Goal: Task Accomplishment & Management: Use online tool/utility

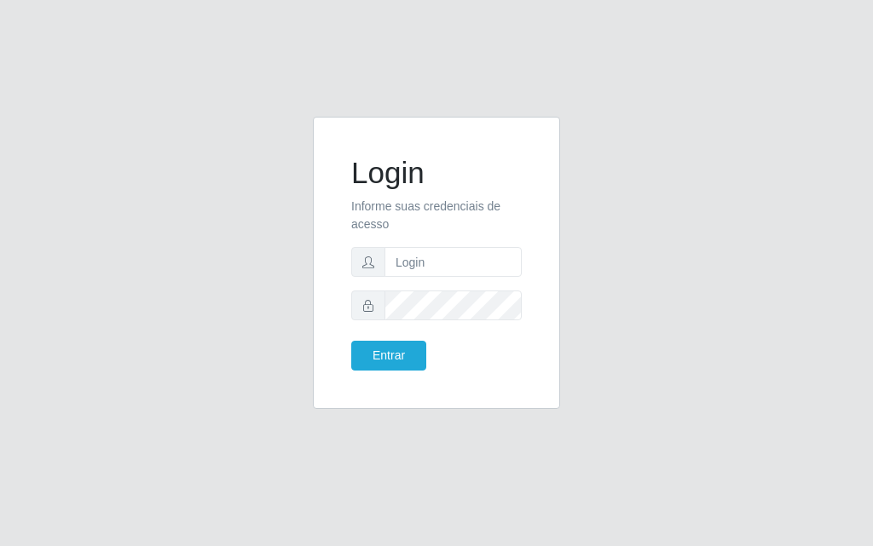
click at [485, 268] on input "text" at bounding box center [452, 262] width 137 height 30
type input "[PERSON_NAME]"
click at [351, 341] on button "Entrar" at bounding box center [388, 356] width 75 height 30
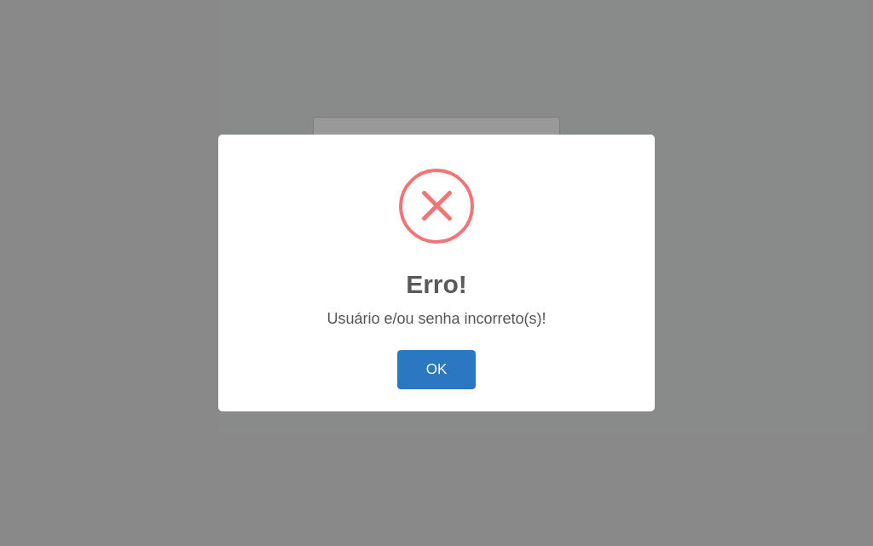
click at [430, 376] on button "OK" at bounding box center [436, 370] width 79 height 40
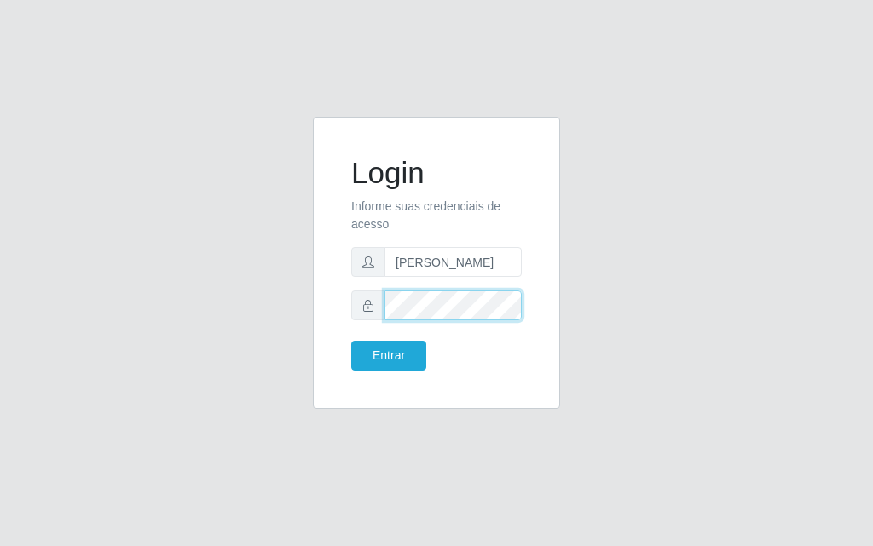
click at [291, 292] on div "Login Informe suas credenciais de acesso [PERSON_NAME] Entrar" at bounding box center [436, 273] width 818 height 313
click at [351, 341] on button "Entrar" at bounding box center [388, 356] width 75 height 30
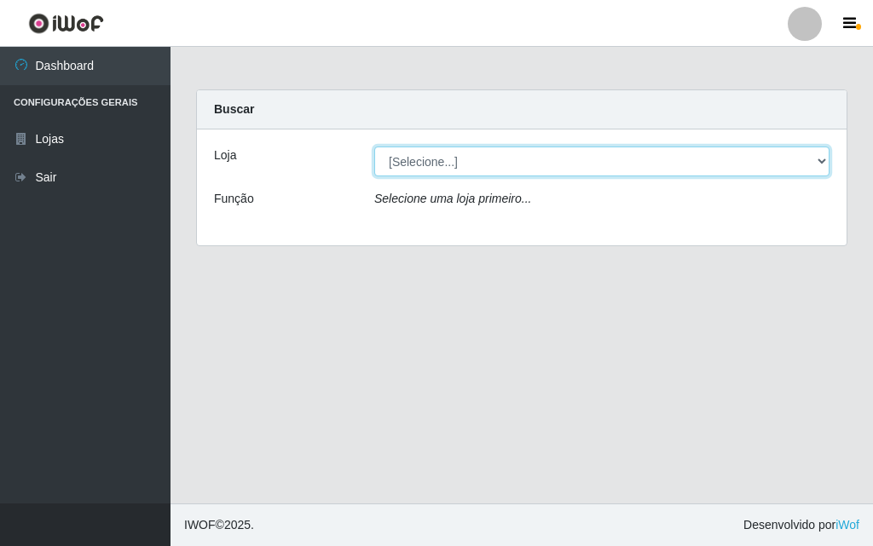
click at [494, 170] on select "[Selecione...] Divino Fogão - [GEOGRAPHIC_DATA]" at bounding box center [601, 162] width 455 height 30
select select "499"
click at [374, 147] on select "[Selecione...] Divino Fogão - [GEOGRAPHIC_DATA]" at bounding box center [601, 162] width 455 height 30
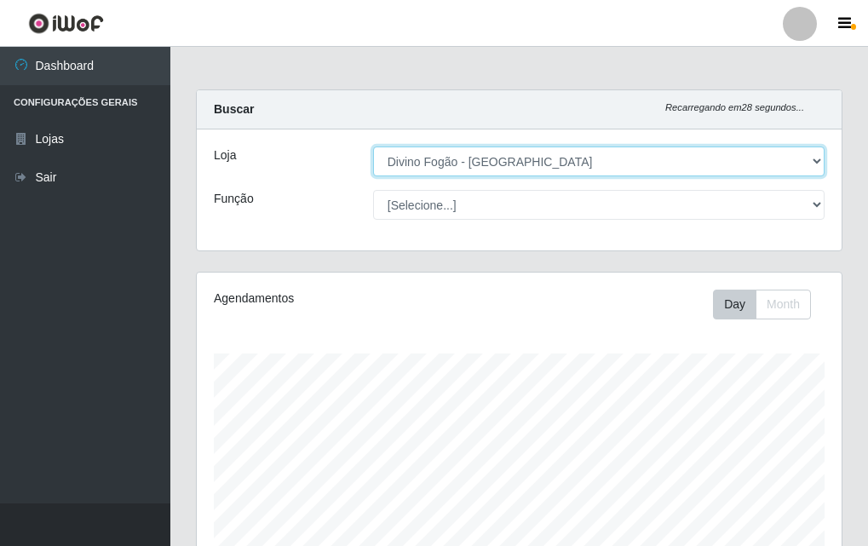
scroll to position [354, 645]
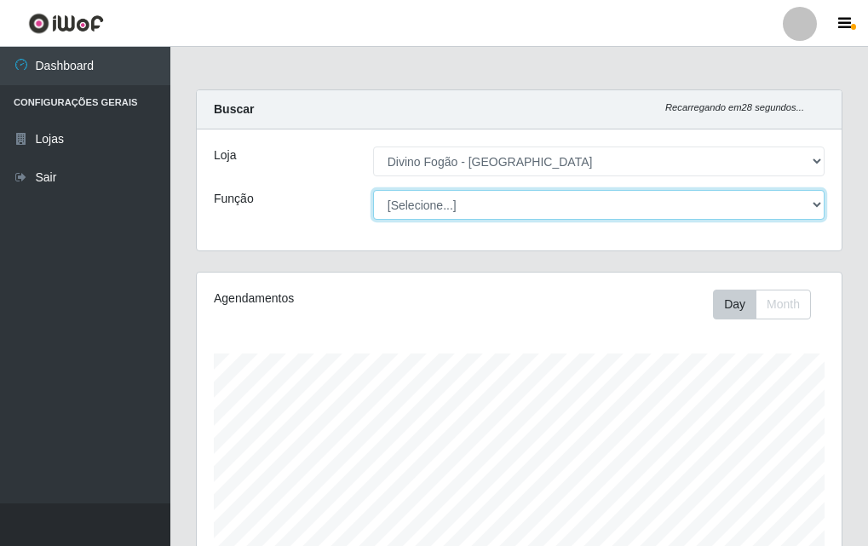
click at [521, 216] on select "[Selecione...] ASG ASG + ASG ++ Auxiliar de Cozinha Auxiliar de Cozinha + Auxil…" at bounding box center [599, 205] width 452 height 30
click at [373, 190] on select "[Selecione...] ASG ASG + ASG ++ Auxiliar de Cozinha Auxiliar de Cozinha + Auxil…" at bounding box center [599, 205] width 452 height 30
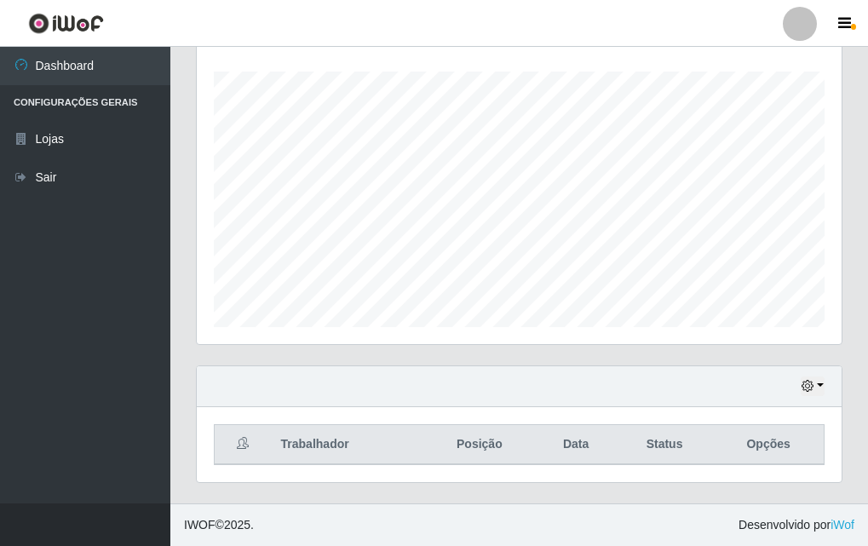
scroll to position [0, 0]
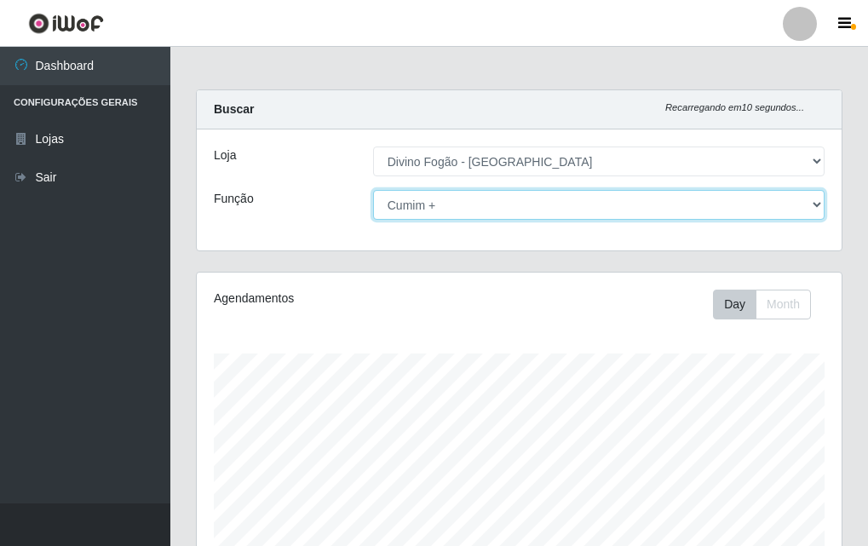
click at [564, 213] on select "[Selecione...] ASG ASG + ASG ++ Auxiliar de Cozinha Auxiliar de Cozinha + Auxil…" at bounding box center [599, 205] width 452 height 30
click at [373, 190] on select "[Selecione...] ASG ASG + ASG ++ Auxiliar de Cozinha Auxiliar de Cozinha + Auxil…" at bounding box center [599, 205] width 452 height 30
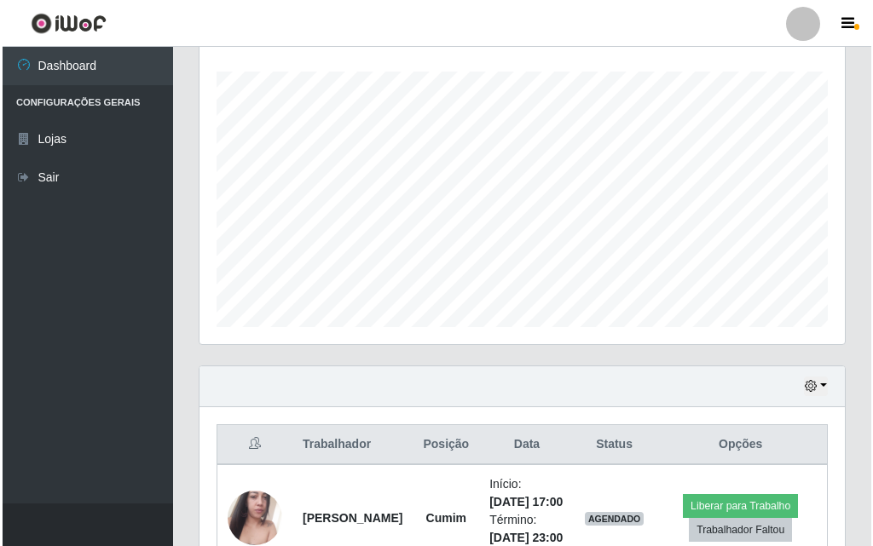
scroll to position [424, 0]
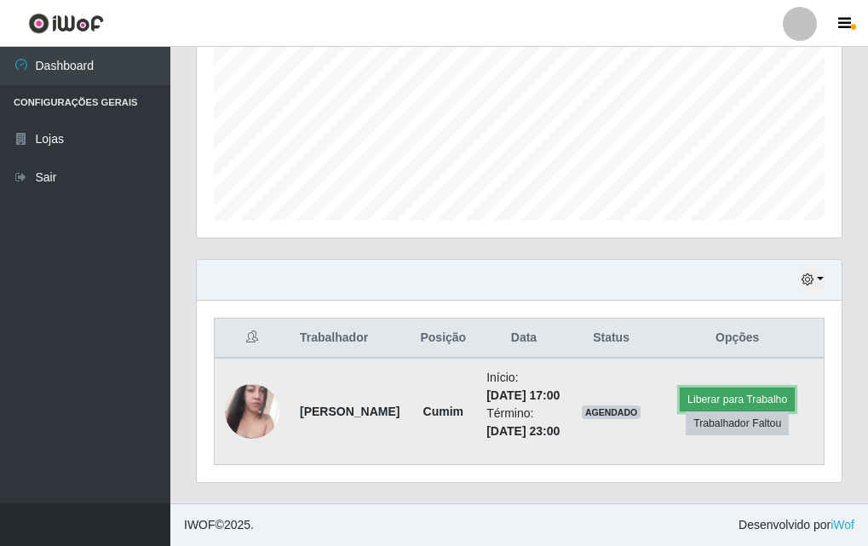
click at [750, 388] on button "Liberar para Trabalho" at bounding box center [737, 400] width 115 height 24
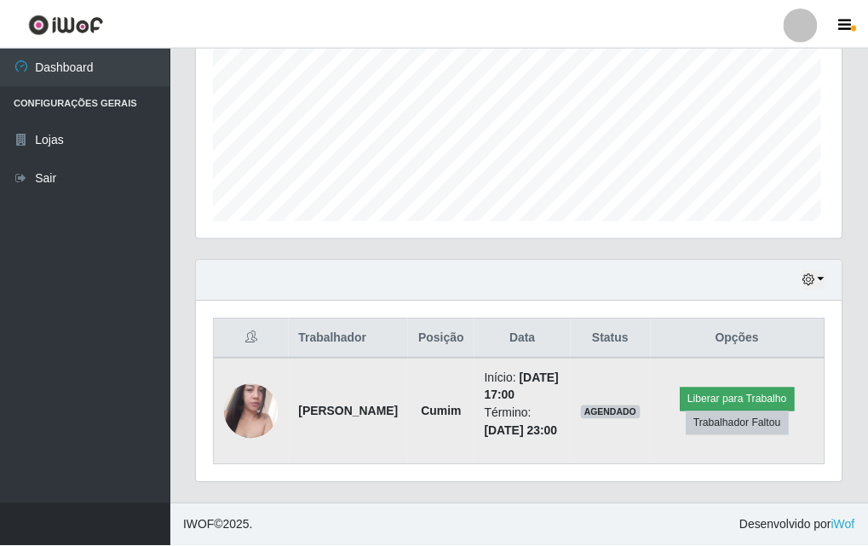
scroll to position [354, 637]
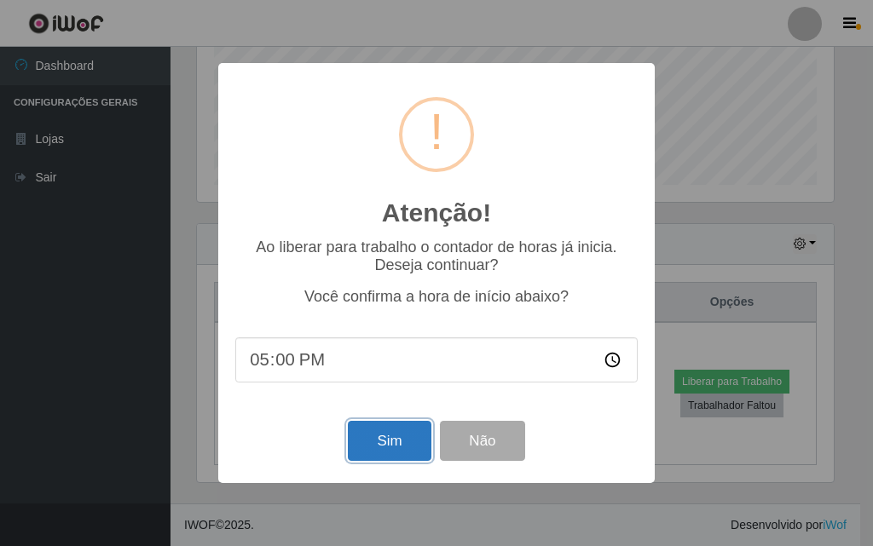
click at [396, 444] on button "Sim" at bounding box center [389, 441] width 83 height 40
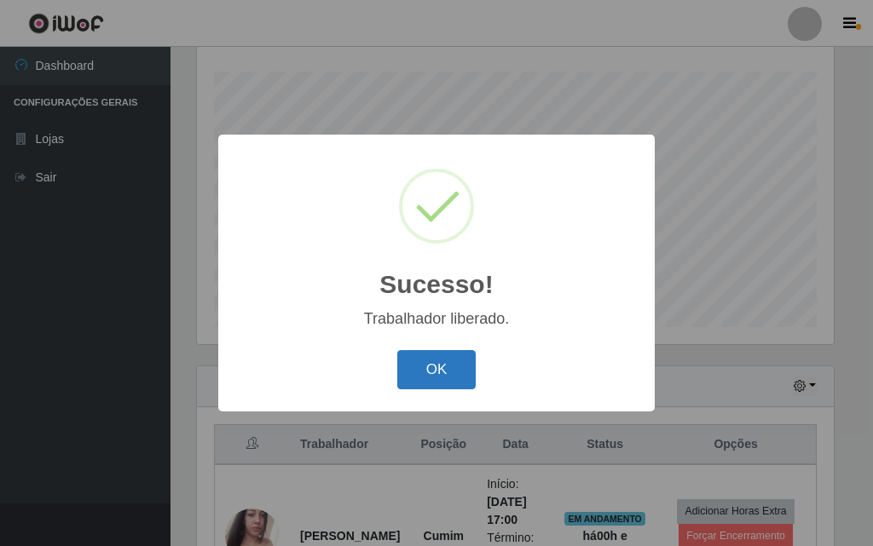
drag, startPoint x: 434, startPoint y: 372, endPoint x: 461, endPoint y: 343, distance: 40.4
click at [435, 370] on button "OK" at bounding box center [436, 370] width 79 height 40
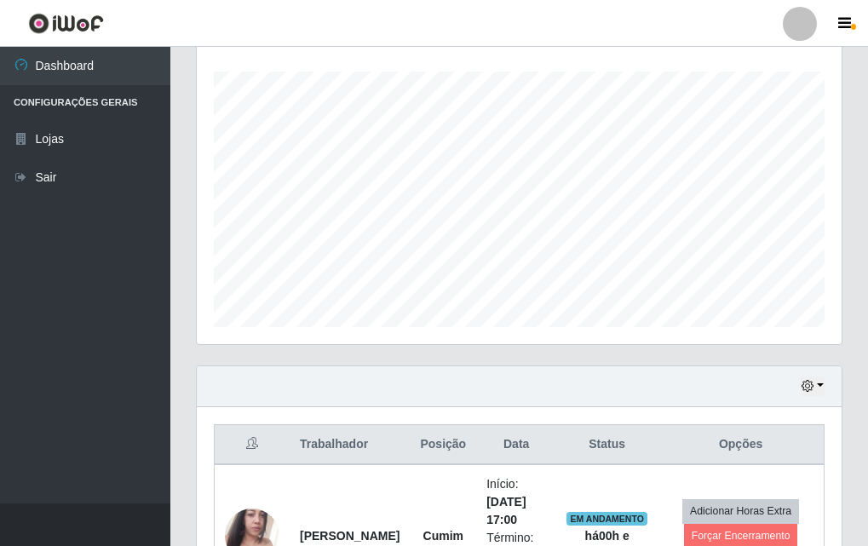
scroll to position [0, 0]
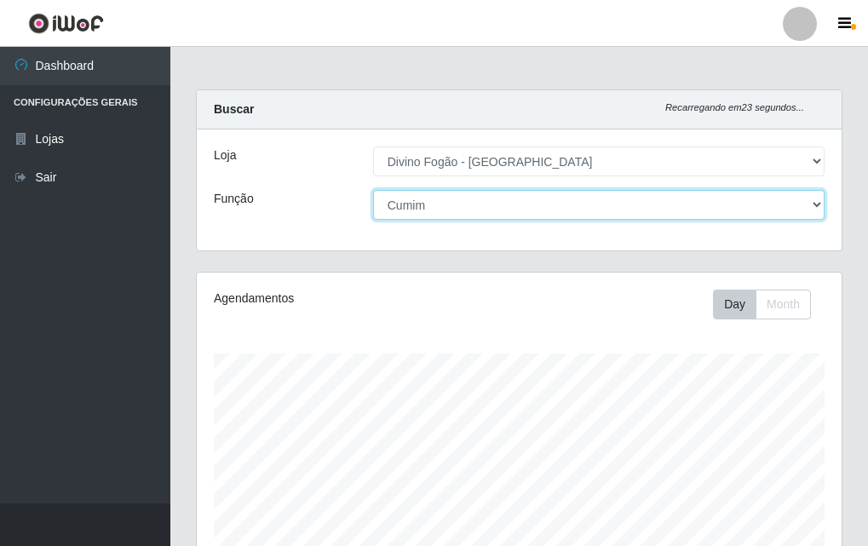
click at [775, 210] on select "[Selecione...] ASG ASG + ASG ++ Auxiliar de Cozinha Auxiliar de Cozinha + Auxil…" at bounding box center [599, 205] width 452 height 30
click at [373, 190] on select "[Selecione...] ASG ASG + ASG ++ Auxiliar de Cozinha Auxiliar de Cozinha + Auxil…" at bounding box center [599, 205] width 452 height 30
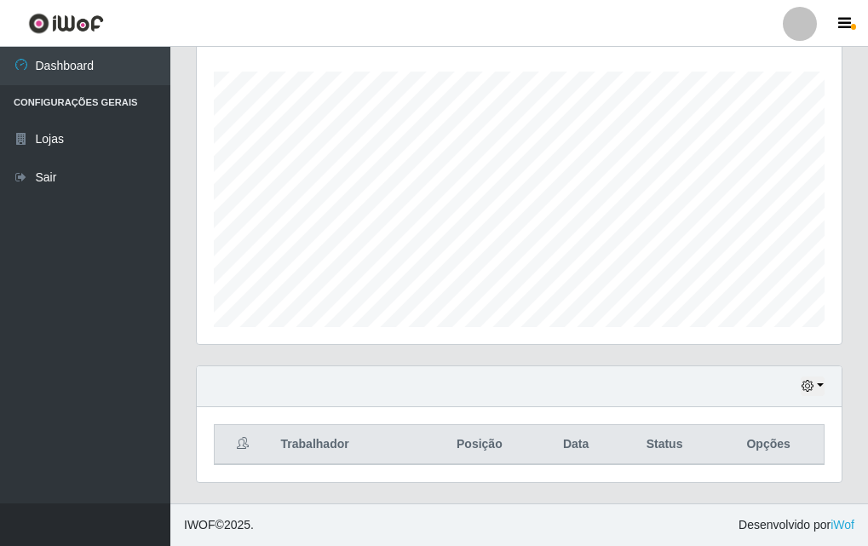
scroll to position [26, 0]
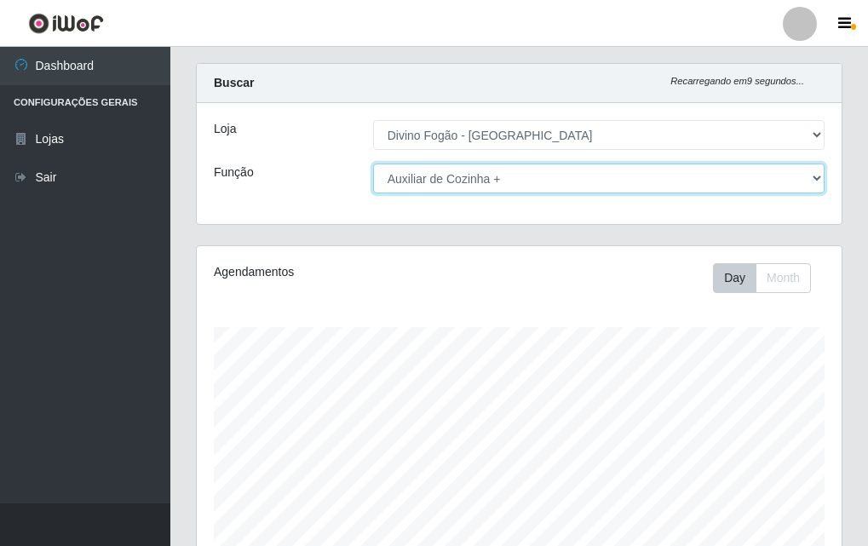
click at [798, 181] on select "[Selecione...] ASG ASG + ASG ++ Auxiliar de Cozinha Auxiliar de Cozinha + Auxil…" at bounding box center [599, 179] width 452 height 30
click at [373, 164] on select "[Selecione...] ASG ASG + ASG ++ Auxiliar de Cozinha Auxiliar de Cozinha + Auxil…" at bounding box center [599, 179] width 452 height 30
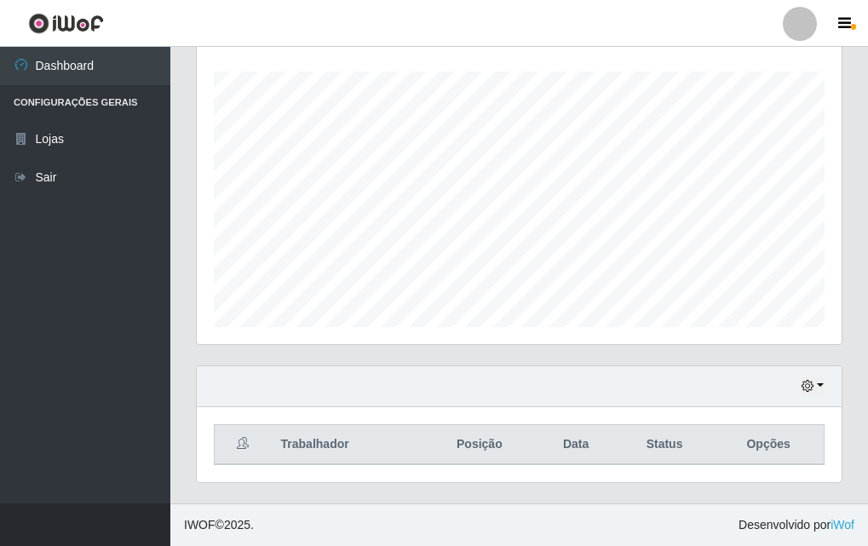
scroll to position [0, 0]
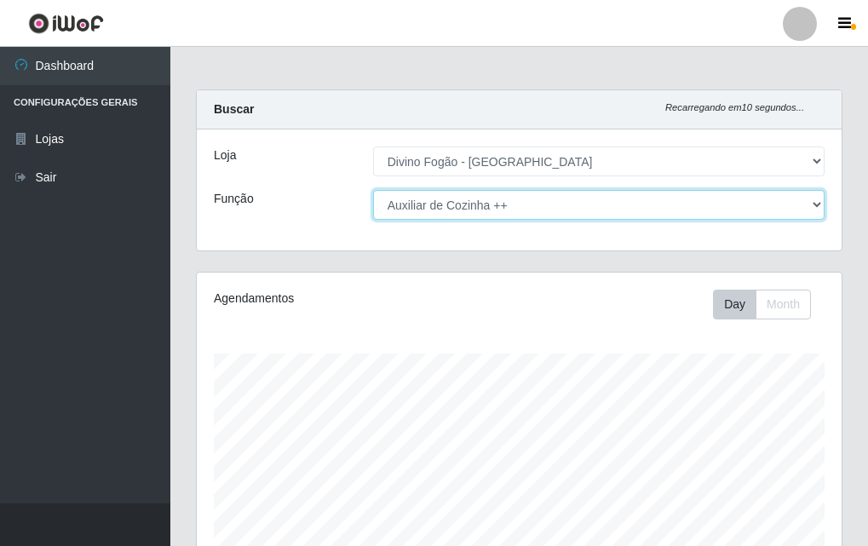
drag, startPoint x: 712, startPoint y: 199, endPoint x: 643, endPoint y: 215, distance: 69.9
click at [712, 199] on select "[Selecione...] ASG ASG + ASG ++ Auxiliar de Cozinha Auxiliar de Cozinha + Auxil…" at bounding box center [599, 205] width 452 height 30
click at [373, 190] on select "[Selecione...] ASG ASG + ASG ++ Auxiliar de Cozinha Auxiliar de Cozinha + Auxil…" at bounding box center [599, 205] width 452 height 30
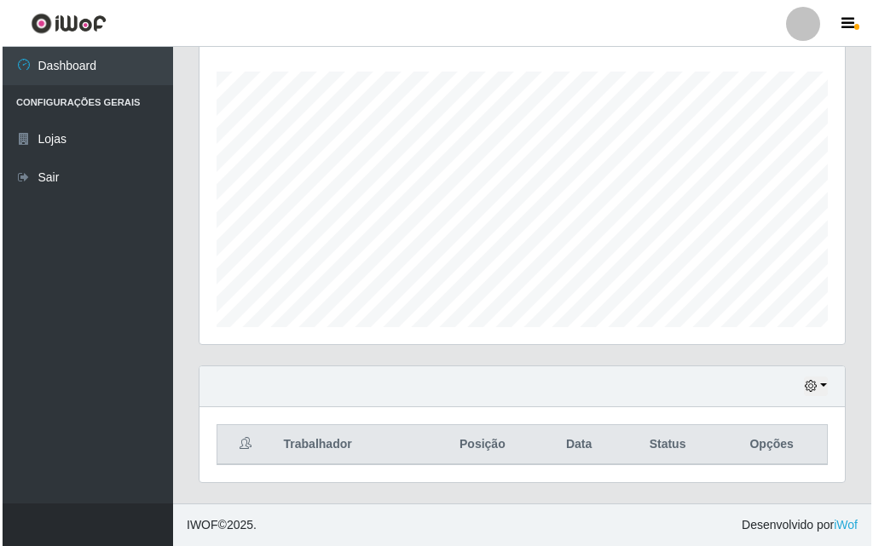
scroll to position [567, 0]
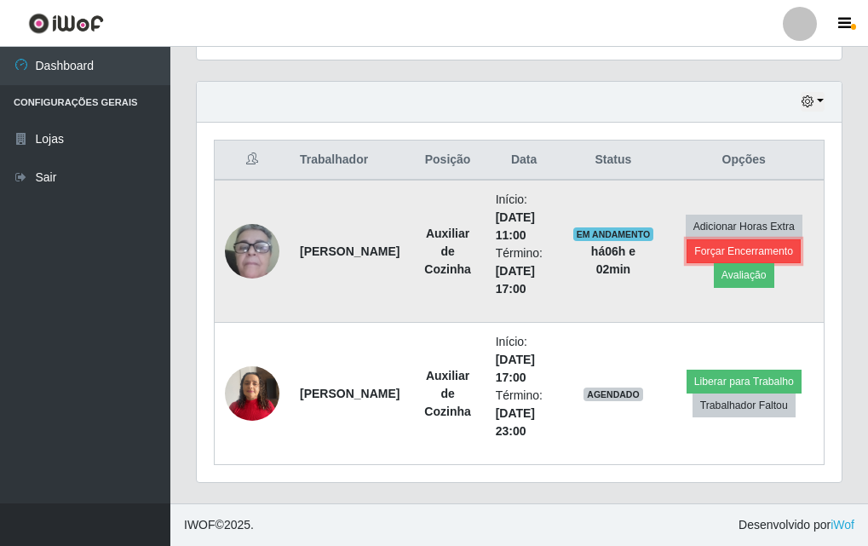
click at [758, 249] on button "Forçar Encerramento" at bounding box center [744, 251] width 114 height 24
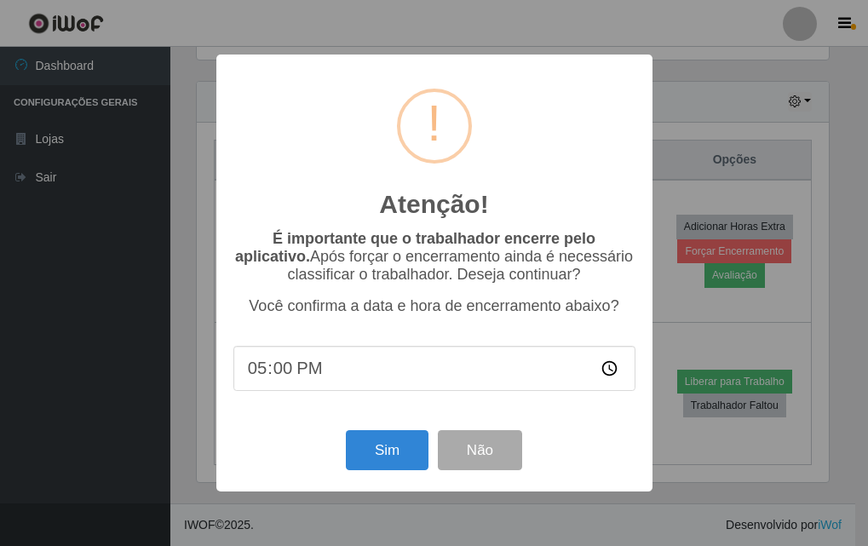
scroll to position [354, 637]
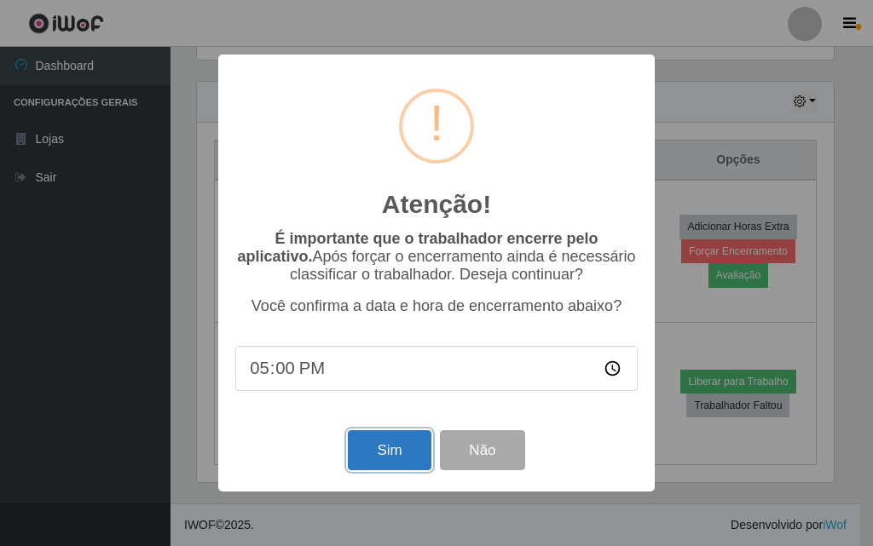
drag, startPoint x: 398, startPoint y: 458, endPoint x: 417, endPoint y: 425, distance: 37.4
click at [398, 457] on button "Sim" at bounding box center [389, 450] width 83 height 40
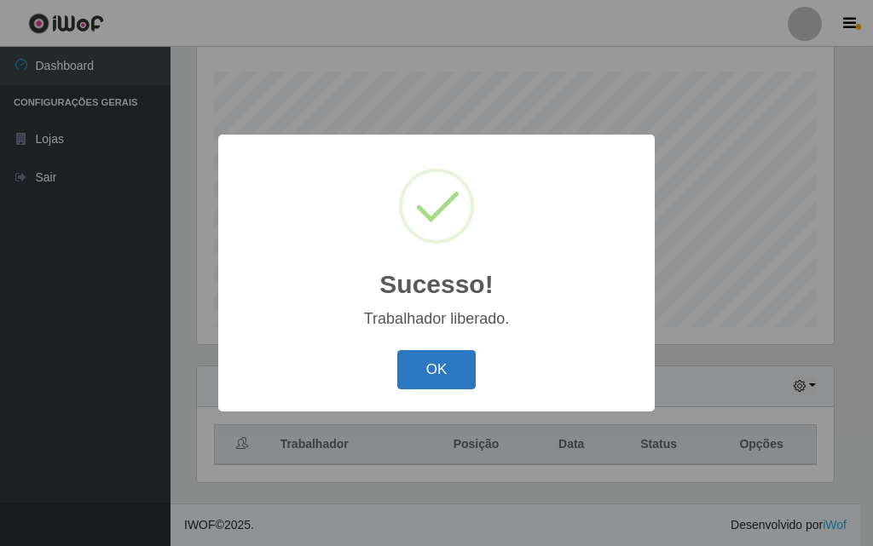
click at [429, 355] on button "OK" at bounding box center [436, 370] width 79 height 40
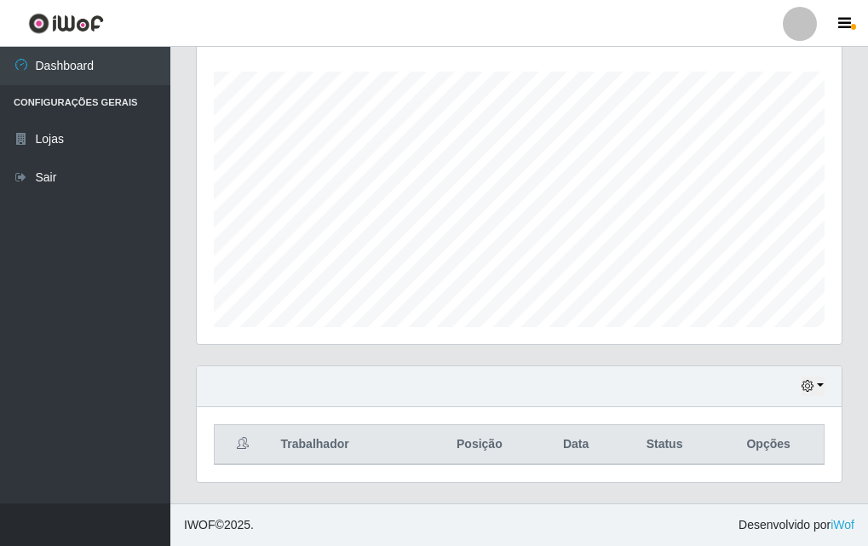
scroll to position [0, 0]
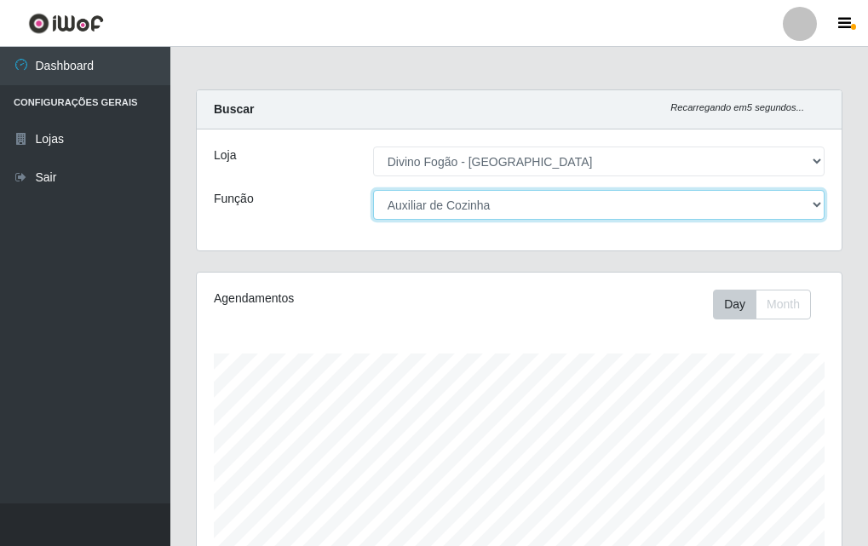
click at [578, 202] on select "[Selecione...] ASG ASG + ASG ++ Auxiliar de Cozinha Auxiliar de Cozinha + Auxil…" at bounding box center [599, 205] width 452 height 30
click at [373, 190] on select "[Selecione...] ASG ASG + ASG ++ Auxiliar de Cozinha Auxiliar de Cozinha + Auxil…" at bounding box center [599, 205] width 452 height 30
drag, startPoint x: 527, startPoint y: 201, endPoint x: 514, endPoint y: 219, distance: 22.0
click at [526, 201] on select "[Selecione...] ASG ASG + ASG ++ Auxiliar de Cozinha Auxiliar de Cozinha + Auxil…" at bounding box center [599, 205] width 452 height 30
click at [373, 190] on select "[Selecione...] ASG ASG + ASG ++ Auxiliar de Cozinha Auxiliar de Cozinha + Auxil…" at bounding box center [599, 205] width 452 height 30
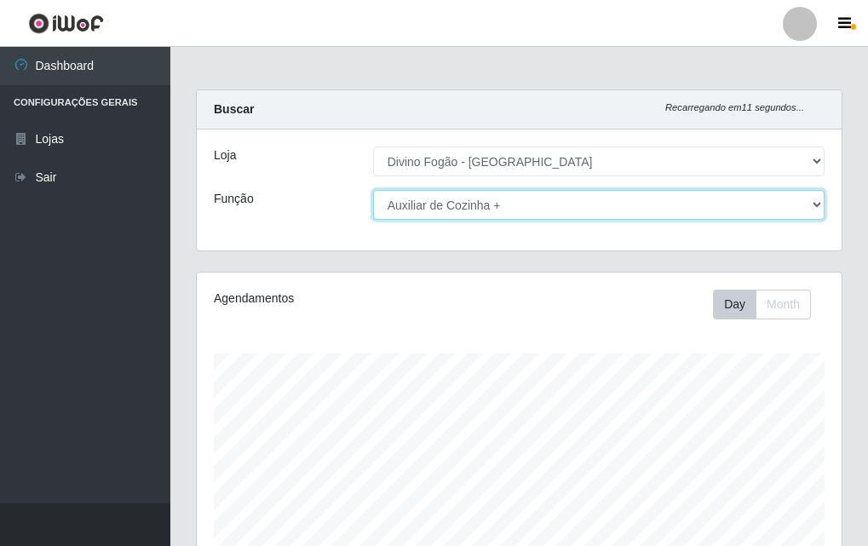
drag, startPoint x: 514, startPoint y: 194, endPoint x: 494, endPoint y: 216, distance: 28.9
click at [513, 195] on select "[Selecione...] ASG ASG + ASG ++ Auxiliar de Cozinha Auxiliar de Cozinha + Auxil…" at bounding box center [599, 205] width 452 height 30
select select "9"
click at [373, 190] on select "[Selecione...] ASG ASG + ASG ++ Auxiliar de Cozinha Auxiliar de Cozinha + Auxil…" at bounding box center [599, 205] width 452 height 30
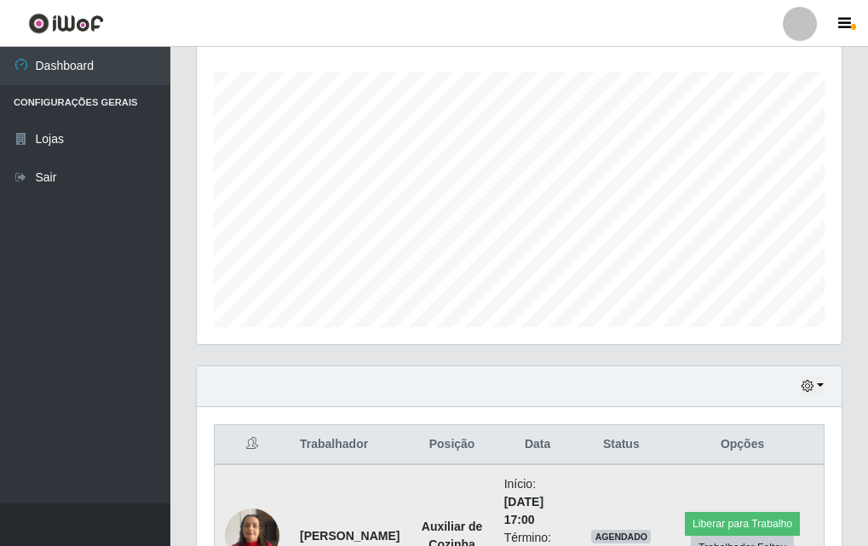
scroll to position [424, 0]
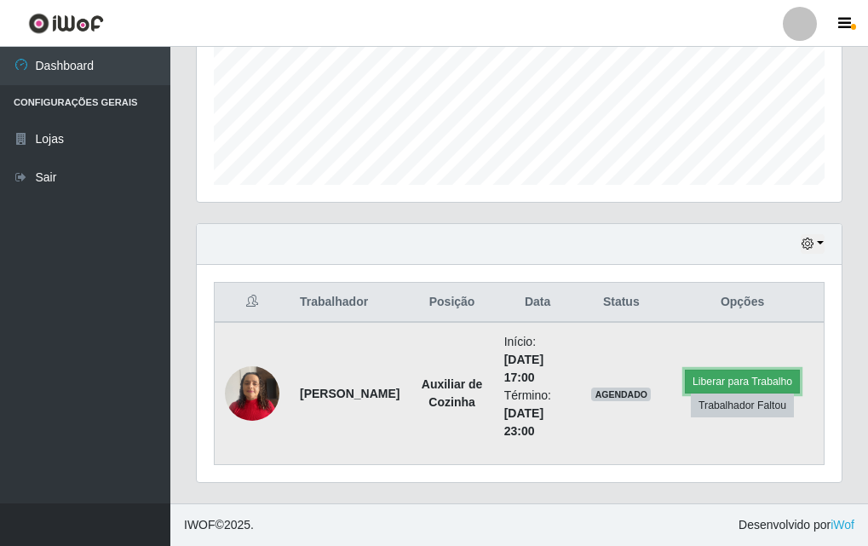
click at [775, 377] on button "Liberar para Trabalho" at bounding box center [742, 382] width 115 height 24
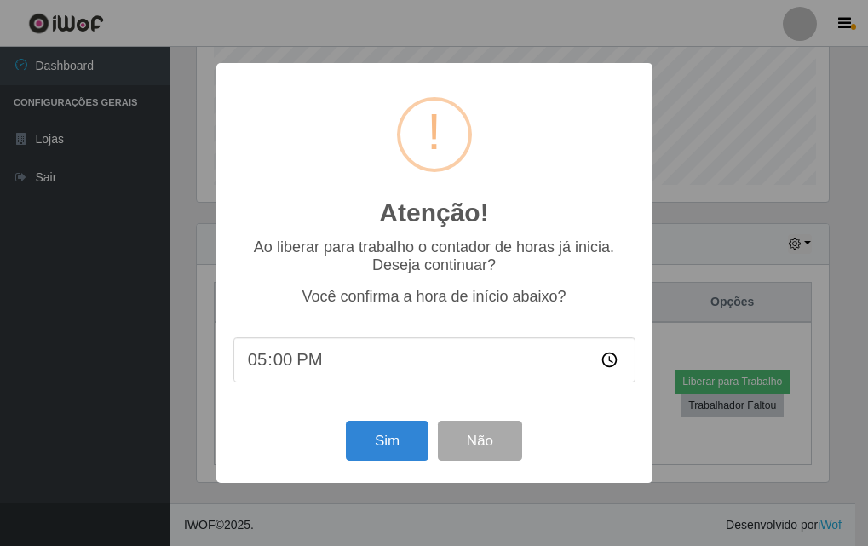
scroll to position [354, 637]
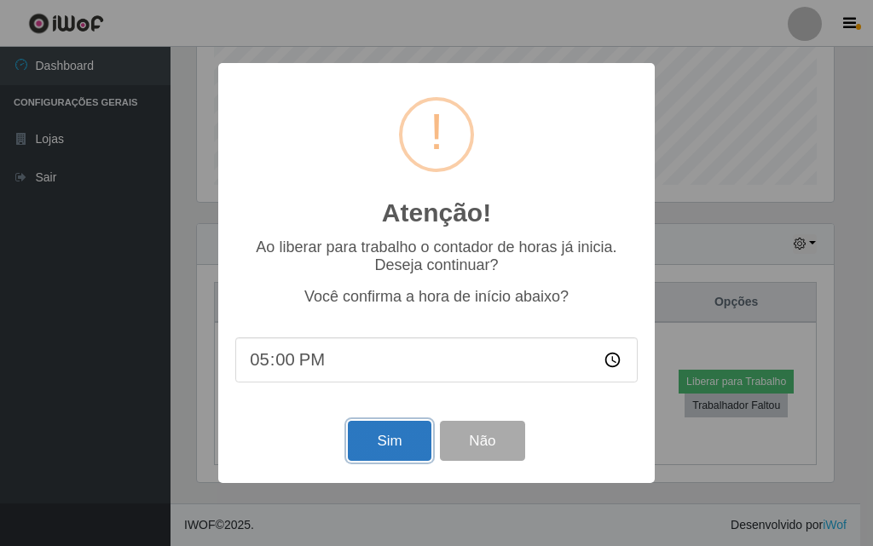
click at [382, 455] on button "Sim" at bounding box center [389, 441] width 83 height 40
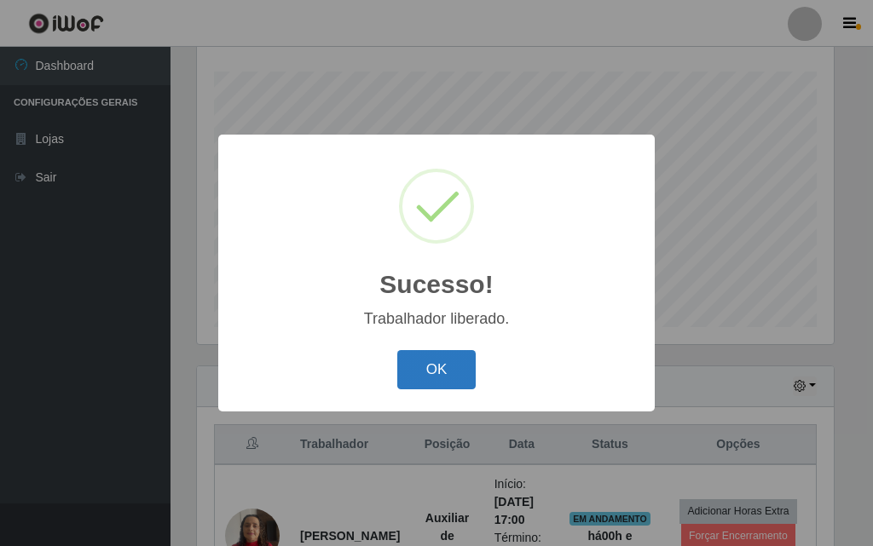
click at [441, 362] on button "OK" at bounding box center [436, 370] width 79 height 40
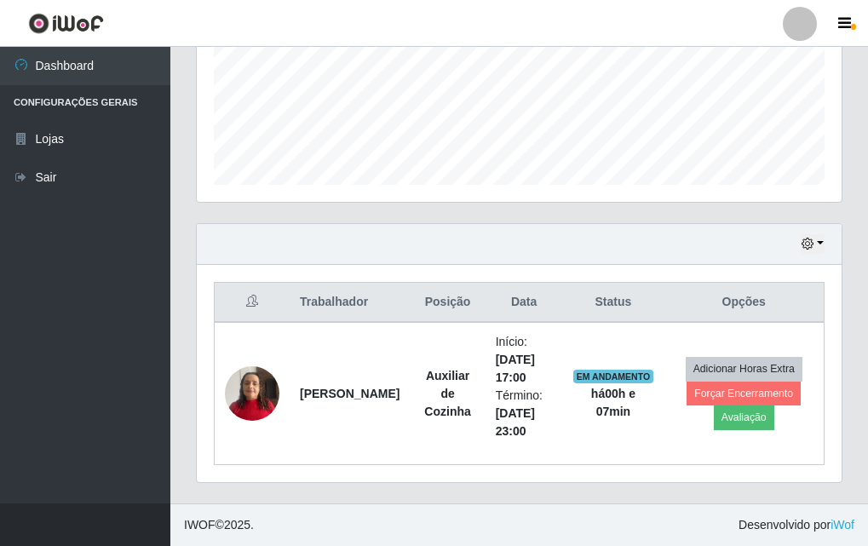
scroll to position [0, 0]
